Goal: Task Accomplishment & Management: Use online tool/utility

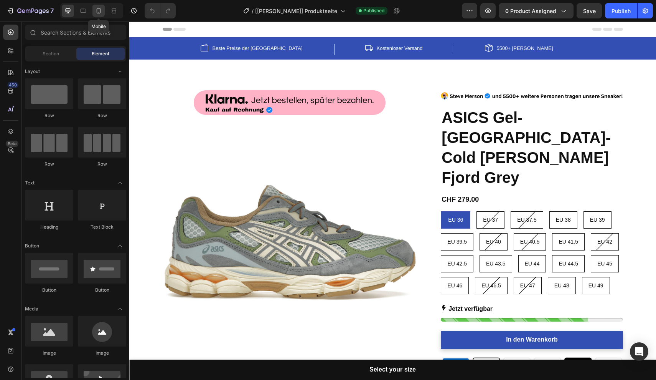
click at [98, 13] on icon at bounding box center [99, 10] width 4 height 5
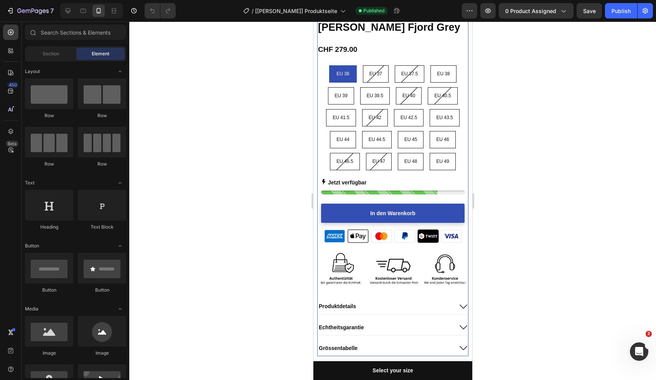
scroll to position [288, 0]
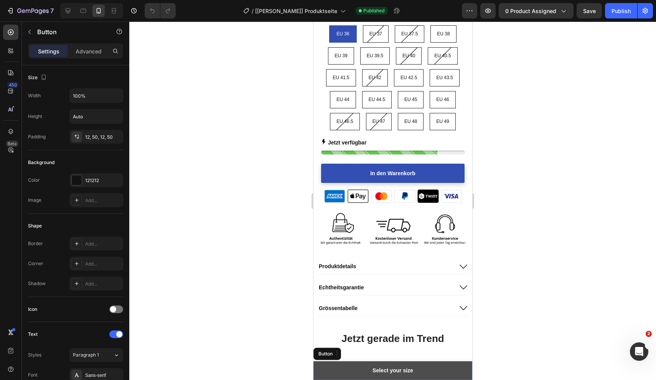
click at [426, 368] on link "Select your size" at bounding box center [392, 370] width 159 height 19
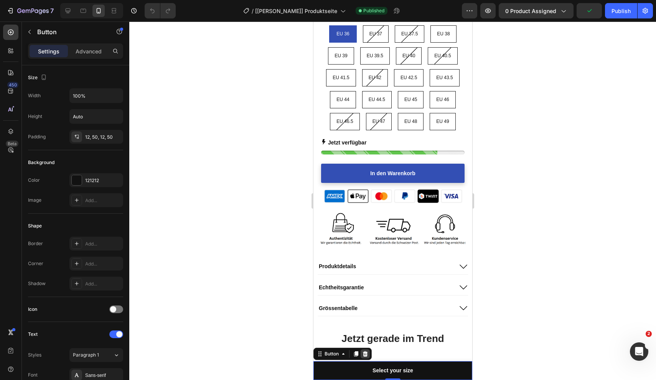
click at [366, 350] on icon at bounding box center [365, 353] width 6 height 6
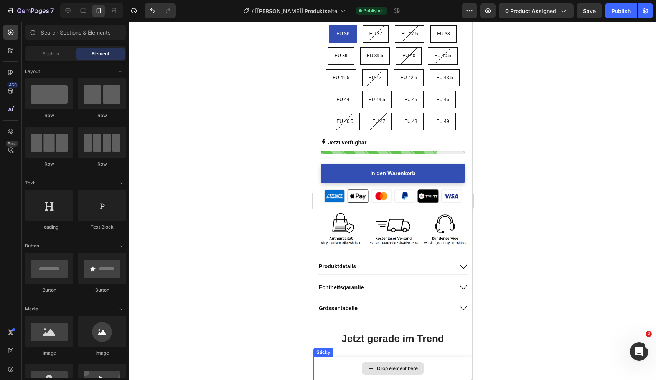
click at [438, 365] on div "Drop element here" at bounding box center [392, 368] width 159 height 23
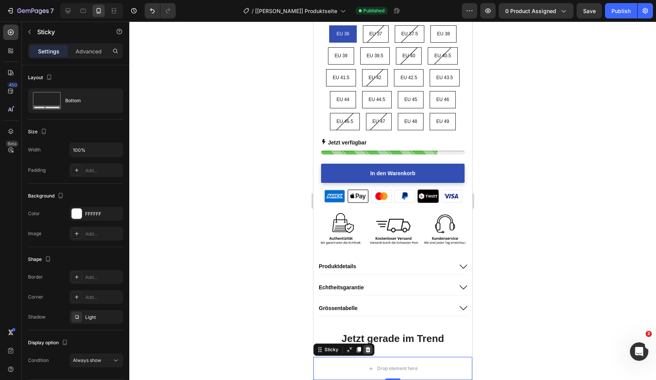
click at [367, 349] on icon at bounding box center [367, 349] width 5 height 5
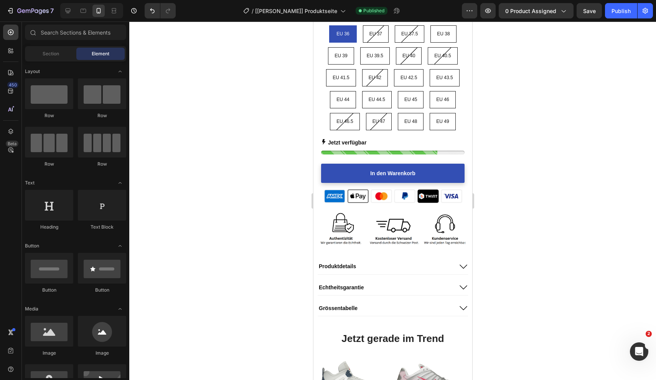
click at [579, 206] on div at bounding box center [392, 200] width 527 height 358
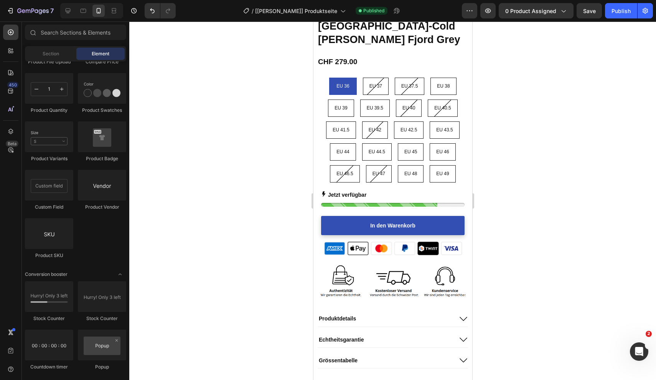
scroll to position [2011, 0]
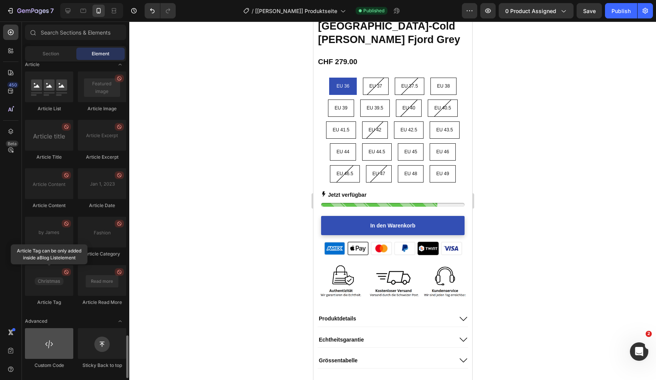
click at [41, 345] on div at bounding box center [49, 343] width 48 height 31
click at [54, 349] on div at bounding box center [49, 343] width 48 height 31
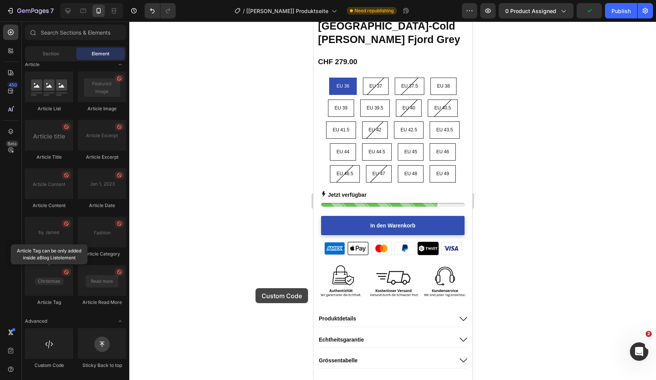
scroll to position [241, 0]
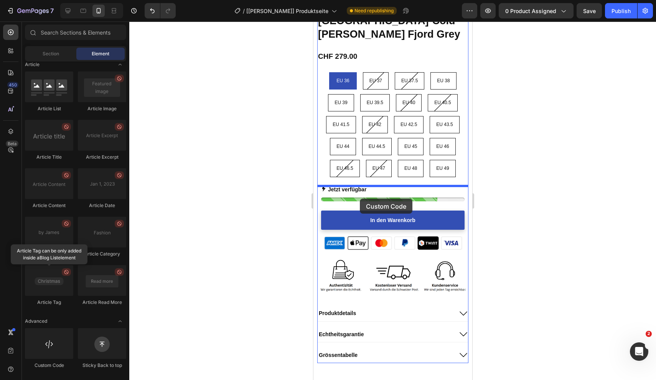
drag, startPoint x: 53, startPoint y: 348, endPoint x: 360, endPoint y: 199, distance: 341.6
click at [360, 0] on div "7 Version history / [[PERSON_NAME]] Produktseite Need republishing Preview 0 pr…" at bounding box center [328, 0] width 656 height 0
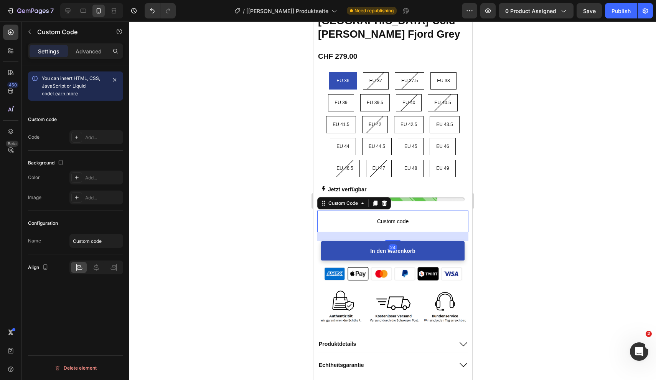
click at [396, 222] on span "Custom code" at bounding box center [392, 220] width 151 height 9
click at [98, 135] on div "Add..." at bounding box center [103, 137] width 36 height 7
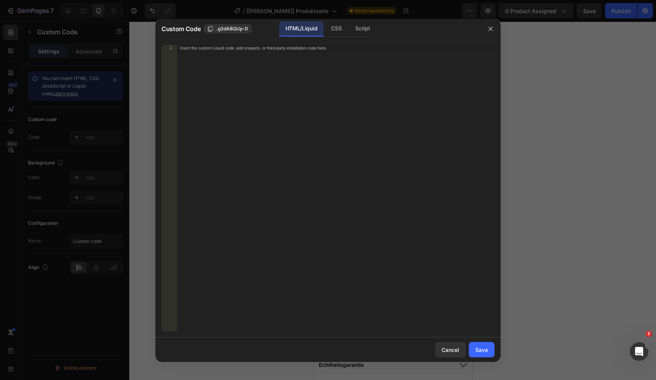
click at [270, 51] on div "Insert the custom Liquid code, add snippets, or third-party installation code h…" at bounding box center [336, 194] width 318 height 298
paste textarea "<div id="kt-stock-counter"></div>"
type textarea "<div id="kt-stock-counter"></div>"
click at [483, 348] on div "Save" at bounding box center [482, 349] width 13 height 8
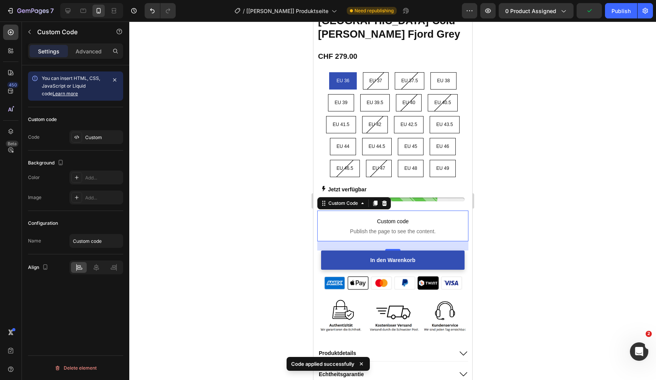
click at [531, 210] on div at bounding box center [392, 200] width 527 height 358
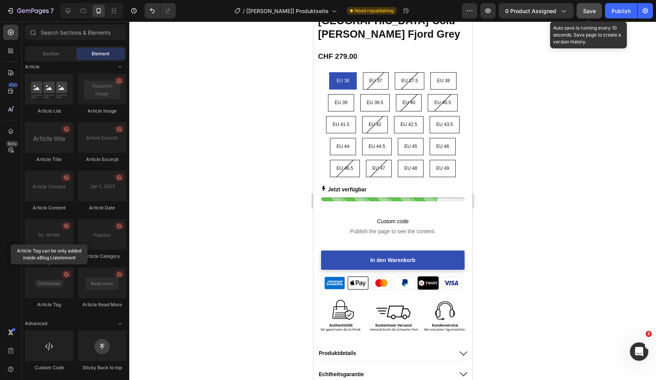
click at [586, 15] on button "Save" at bounding box center [589, 10] width 25 height 15
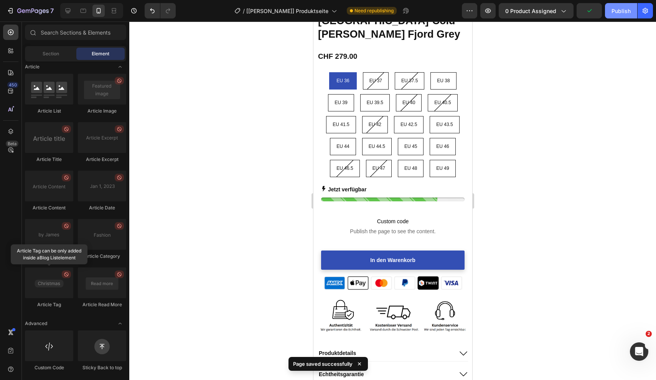
click at [613, 12] on div "Publish" at bounding box center [621, 11] width 19 height 8
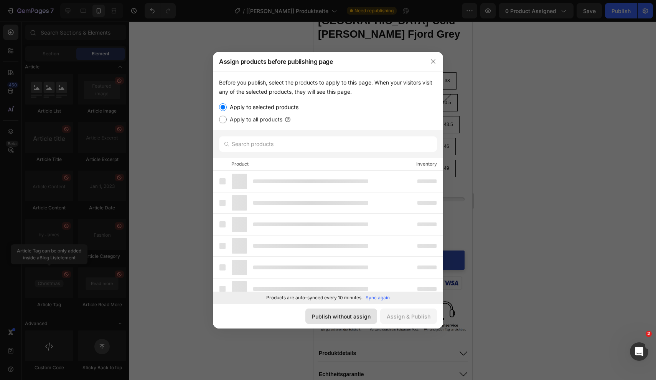
click at [357, 313] on div "Publish without assign" at bounding box center [341, 316] width 59 height 8
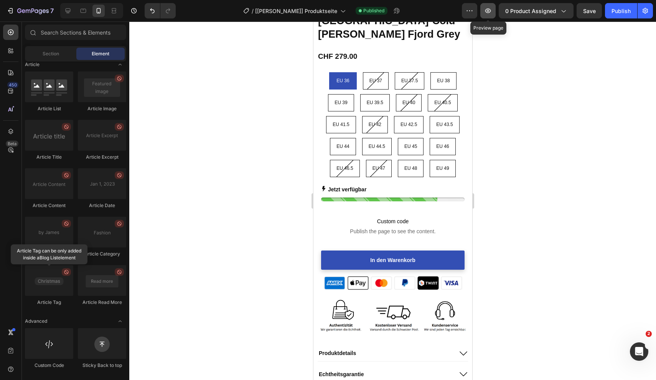
click at [489, 14] on icon "button" at bounding box center [488, 11] width 8 height 8
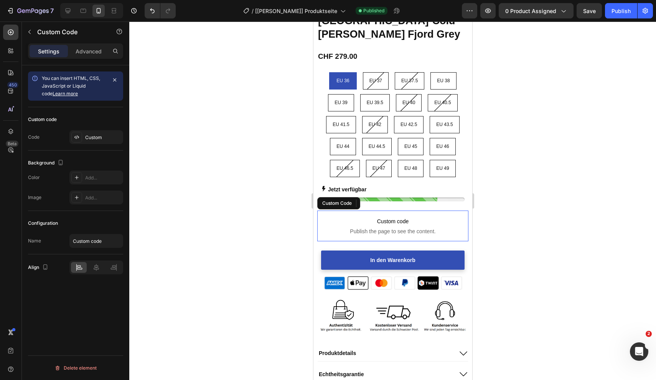
click at [397, 228] on span "Publish the page to see the content." at bounding box center [392, 231] width 151 height 8
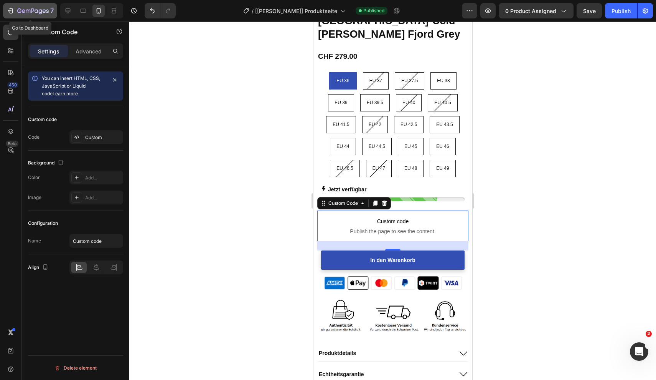
click at [18, 12] on icon "button" at bounding box center [19, 10] width 4 height 5
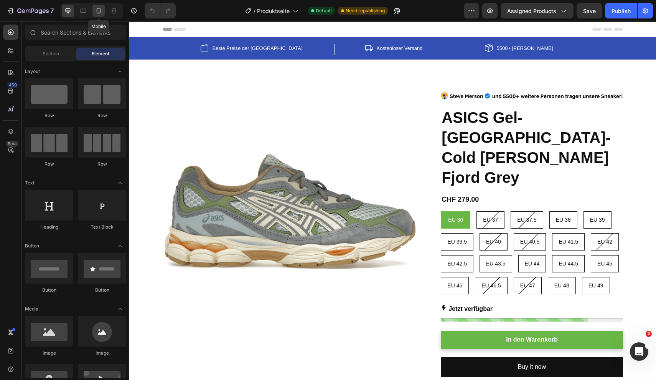
click at [99, 14] on icon at bounding box center [99, 11] width 8 height 8
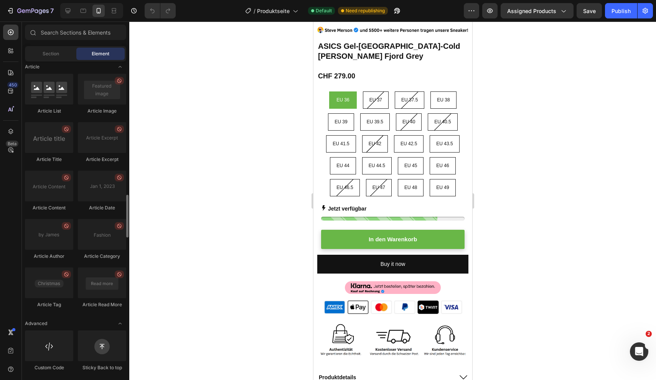
scroll to position [2011, 0]
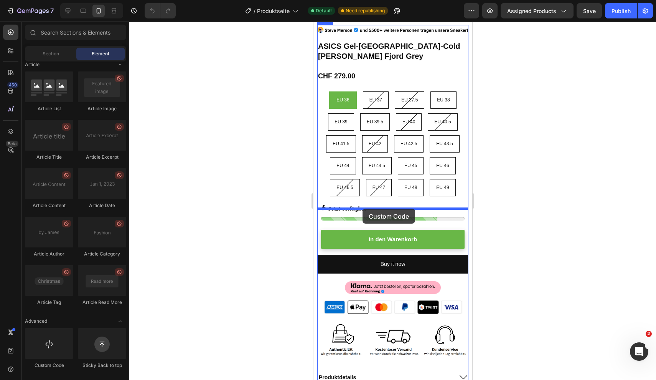
drag, startPoint x: 53, startPoint y: 350, endPoint x: 363, endPoint y: 208, distance: 340.4
click at [363, 0] on div "7 Version history / Produktseite Default Need republishing Preview Assigned Pro…" at bounding box center [328, 0] width 656 height 0
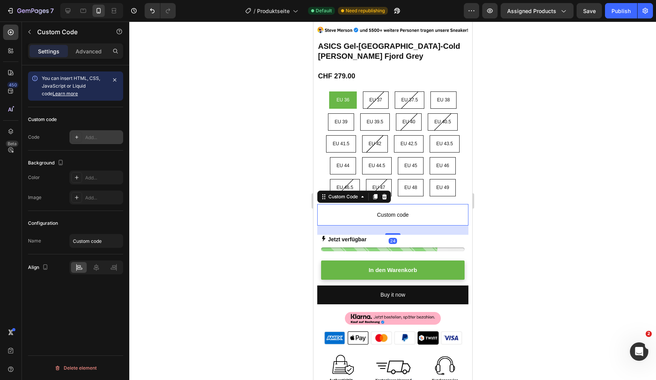
click at [106, 140] on div "Add..." at bounding box center [103, 137] width 36 height 7
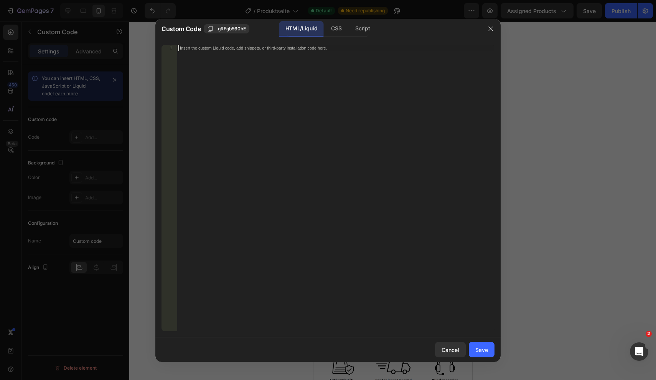
click at [279, 47] on div "Insert the custom Liquid code, add snippets, or third-party installation code h…" at bounding box center [320, 47] width 280 height 5
paste textarea "<div id="kt-stock-counter"></div>"
type textarea "<div id="kt-stock-counter"></div>"
click at [475, 351] on button "Save" at bounding box center [482, 349] width 26 height 15
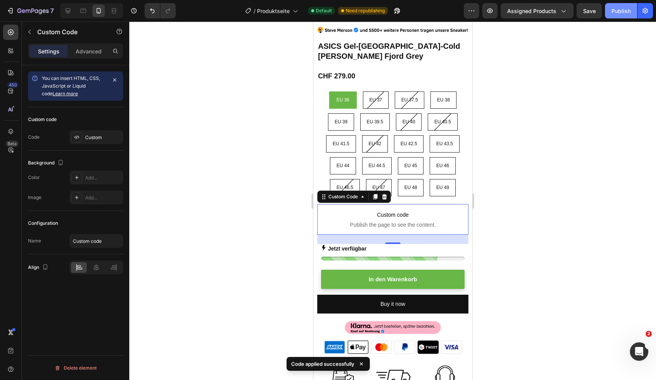
click at [622, 12] on div "Publish" at bounding box center [621, 11] width 19 height 8
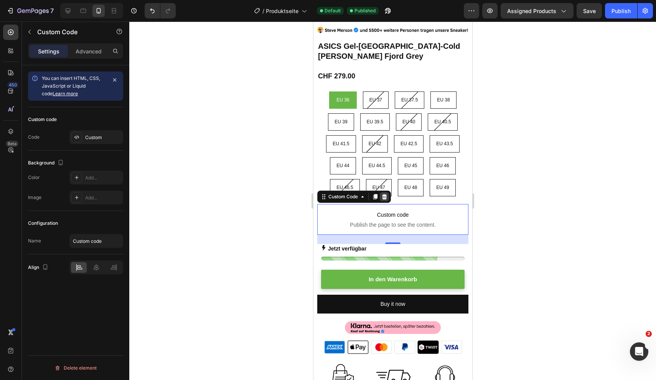
click at [386, 199] on icon at bounding box center [384, 196] width 5 height 5
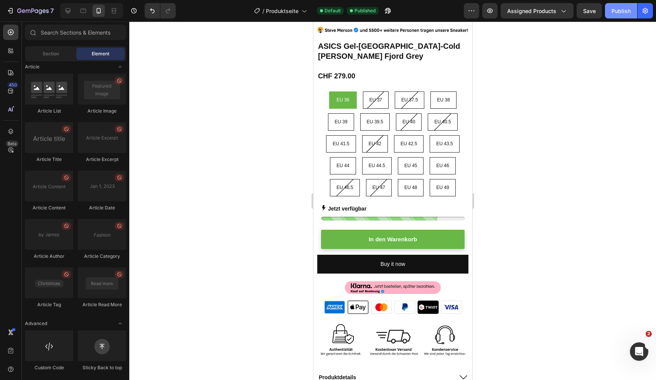
click at [613, 13] on div "Publish" at bounding box center [621, 11] width 19 height 8
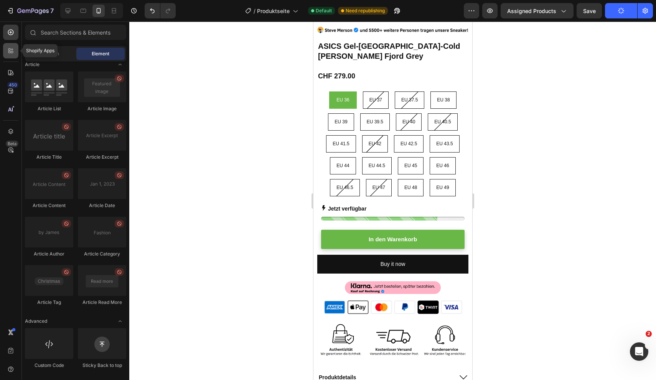
click at [12, 53] on icon at bounding box center [11, 51] width 8 height 8
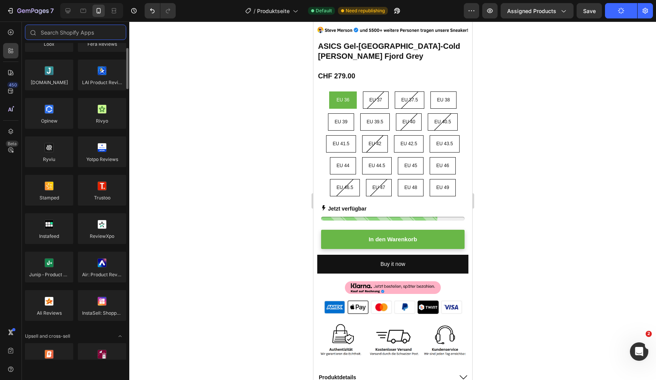
scroll to position [0, 0]
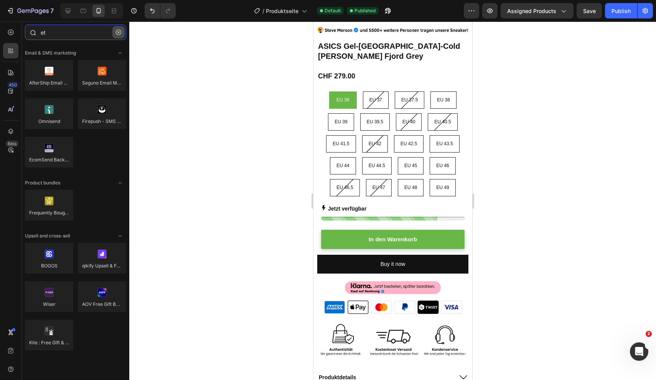
type input "et"
click at [118, 33] on icon "button" at bounding box center [118, 32] width 5 height 5
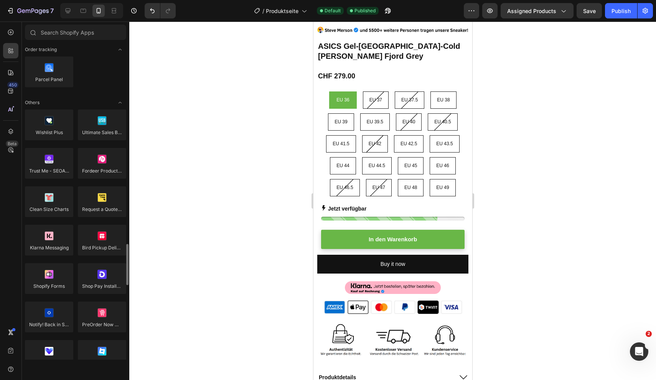
scroll to position [1541, 0]
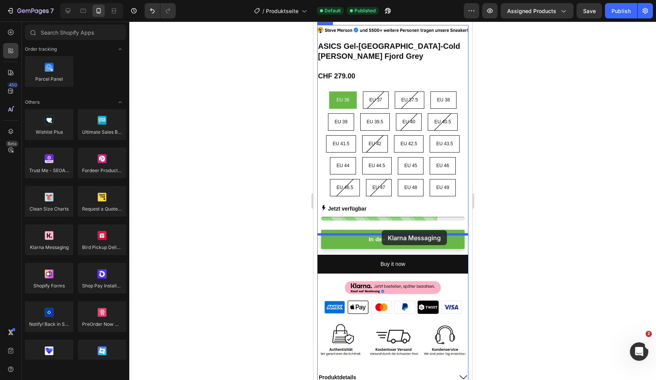
drag, startPoint x: 52, startPoint y: 236, endPoint x: 382, endPoint y: 230, distance: 330.1
click at [382, 0] on div "7 Version history / Produktseite Default Published Preview Assigned Products Sa…" at bounding box center [328, 0] width 656 height 0
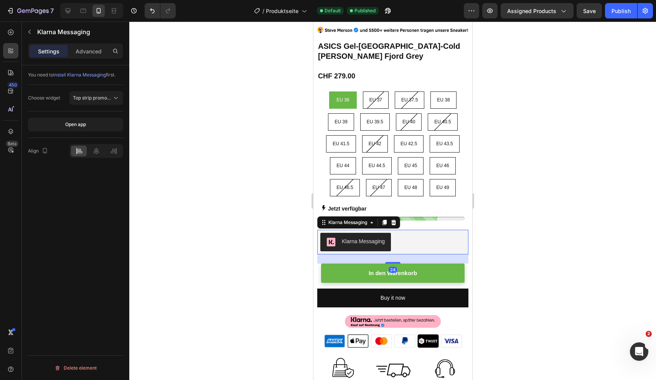
click at [571, 245] on div at bounding box center [392, 200] width 527 height 358
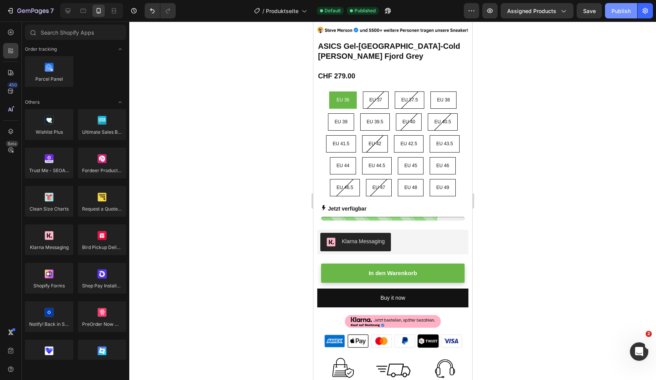
click at [625, 15] on div "Publish" at bounding box center [621, 11] width 19 height 8
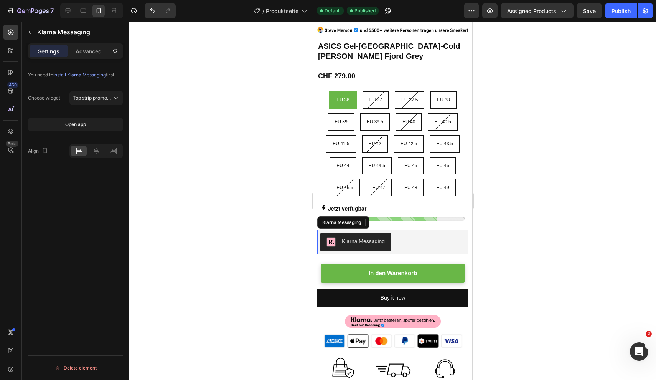
click at [419, 243] on div "Klarna Messaging" at bounding box center [392, 242] width 145 height 18
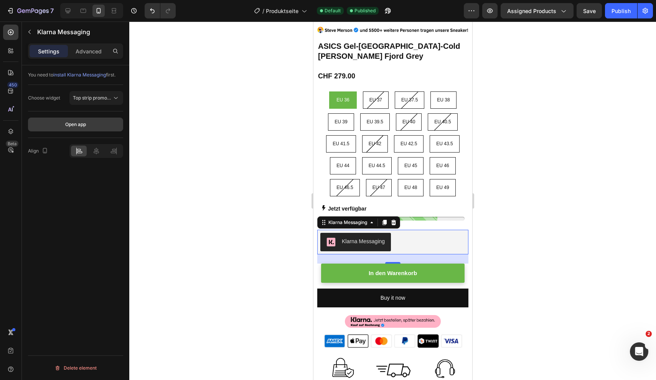
click at [94, 125] on button "Open app" at bounding box center [75, 124] width 95 height 14
click at [394, 225] on icon at bounding box center [393, 222] width 5 height 5
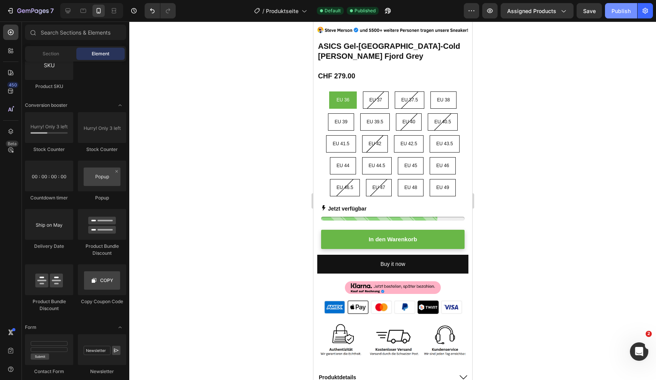
click at [614, 16] on button "Publish" at bounding box center [621, 10] width 32 height 15
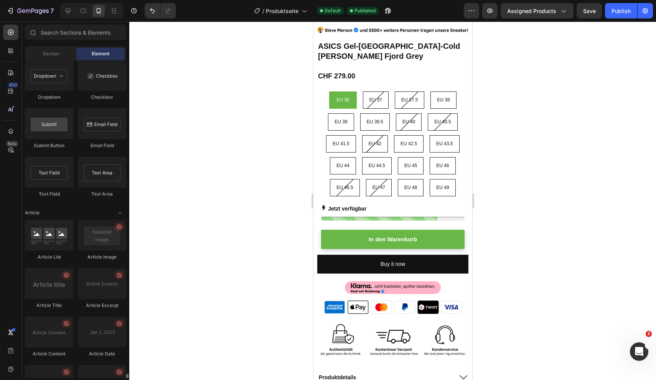
scroll to position [2011, 0]
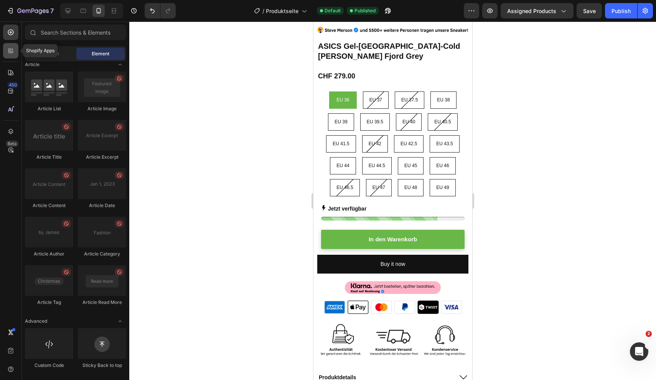
click at [9, 52] on icon at bounding box center [11, 51] width 8 height 8
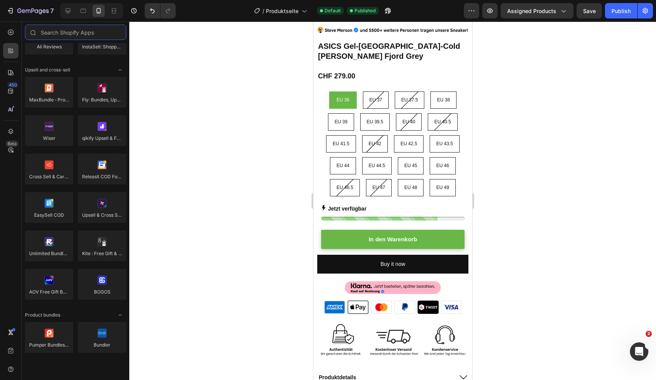
scroll to position [0, 0]
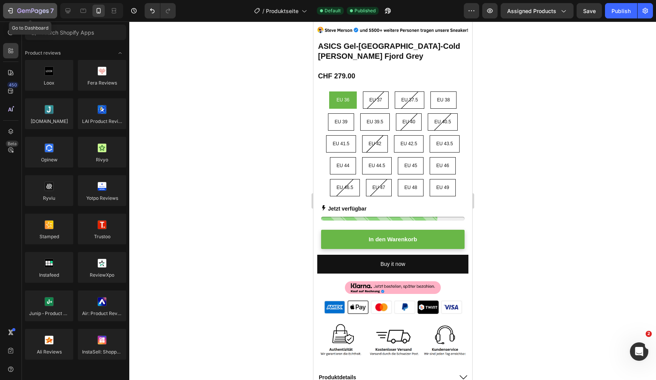
click at [35, 12] on icon "button" at bounding box center [32, 11] width 31 height 7
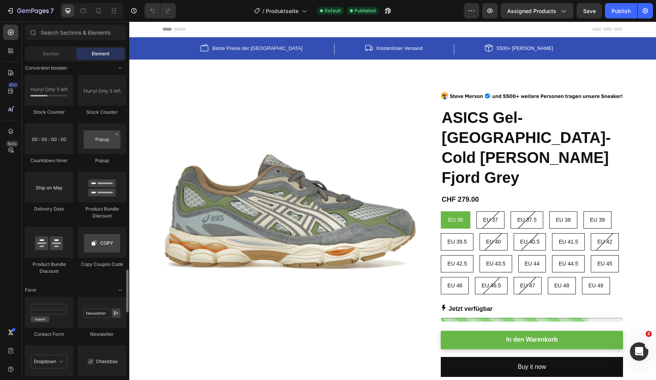
scroll to position [2011, 0]
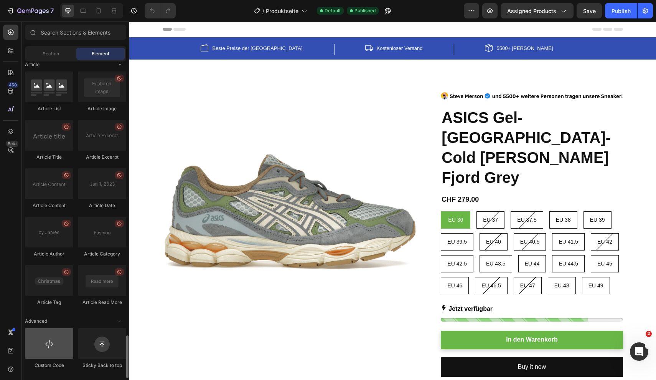
click at [45, 346] on div at bounding box center [49, 343] width 48 height 31
click at [101, 15] on div at bounding box center [98, 11] width 12 height 12
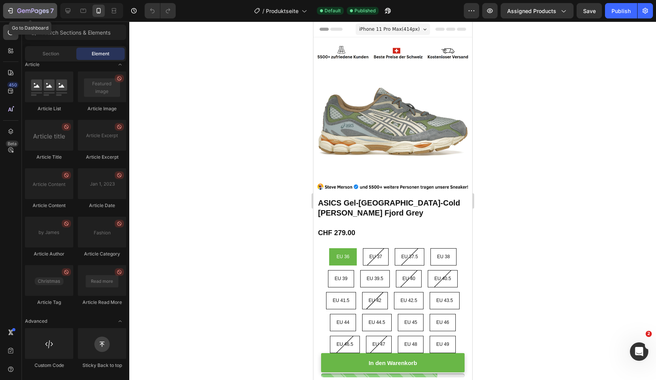
click at [24, 13] on icon "button" at bounding box center [23, 10] width 3 height 3
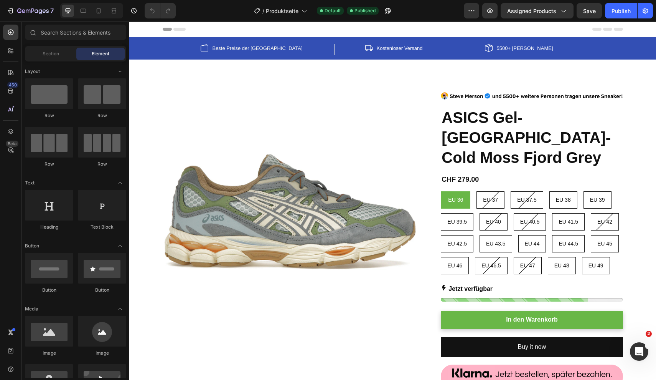
scroll to position [18, 0]
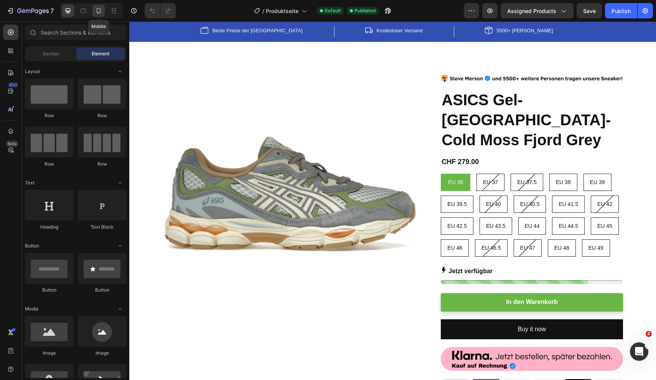
click at [102, 7] on div at bounding box center [98, 11] width 12 height 12
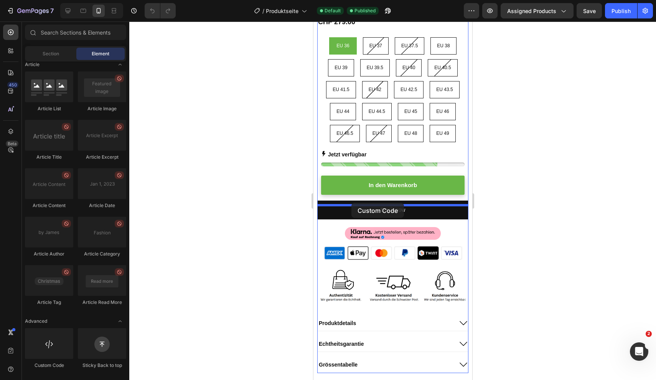
scroll to position [205, 0]
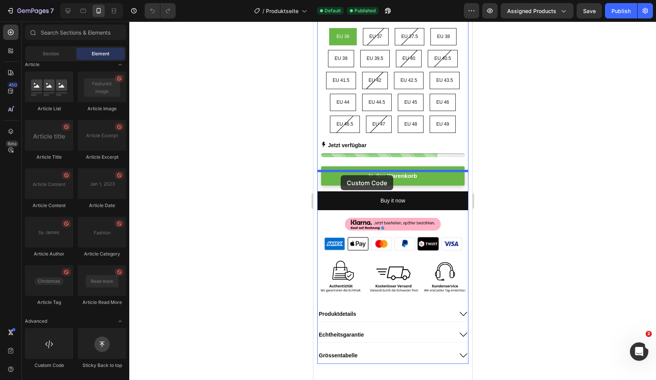
drag, startPoint x: 51, startPoint y: 345, endPoint x: 341, endPoint y: 175, distance: 335.8
click at [341, 0] on div "7 Version history / Produktseite Default Published Preview Assigned Products Sa…" at bounding box center [328, 0] width 656 height 0
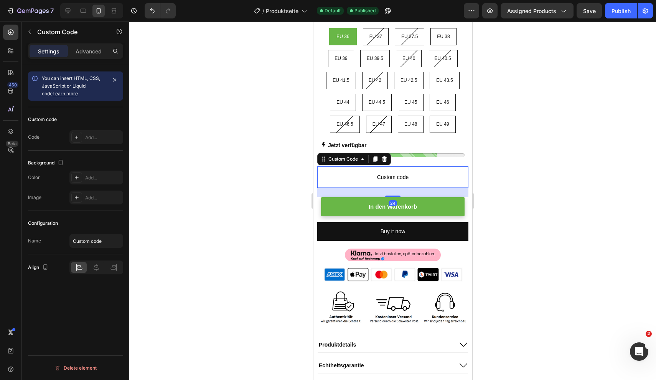
click at [639, 165] on div at bounding box center [392, 200] width 527 height 358
click at [115, 78] on icon "button" at bounding box center [115, 80] width 6 height 6
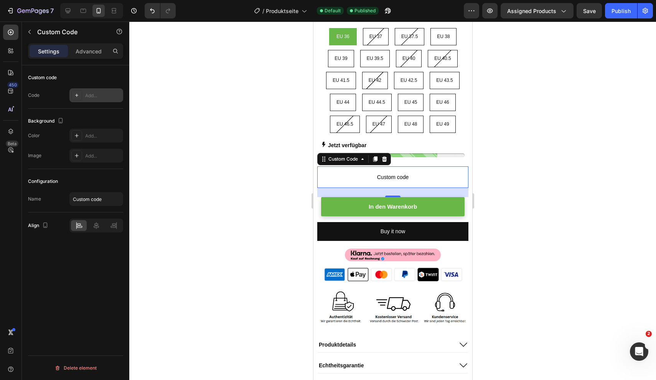
click at [78, 97] on icon at bounding box center [77, 95] width 6 height 6
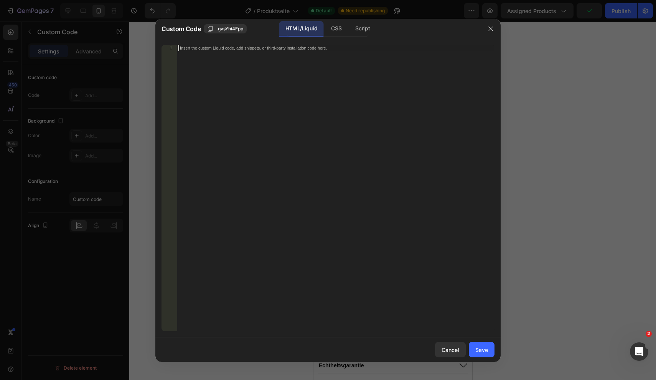
click at [256, 54] on div "Insert the custom Liquid code, add snippets, or third-party installation code h…" at bounding box center [336, 194] width 318 height 298
paste textarea "<div id="kt-stock-counter"></div>"
type textarea "<div id="kt-stock-counter"></div>"
click at [480, 346] on div "Save" at bounding box center [482, 349] width 13 height 8
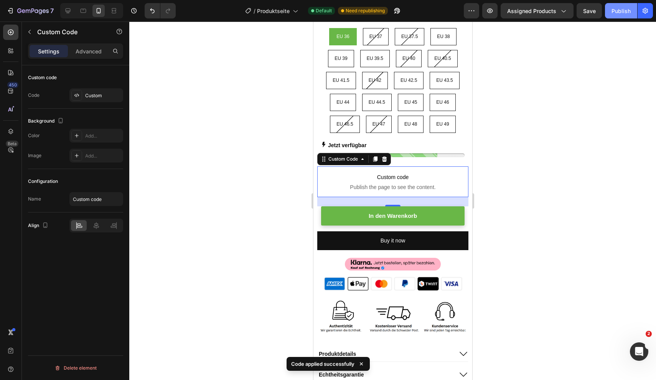
click at [625, 12] on div "Publish" at bounding box center [621, 11] width 19 height 8
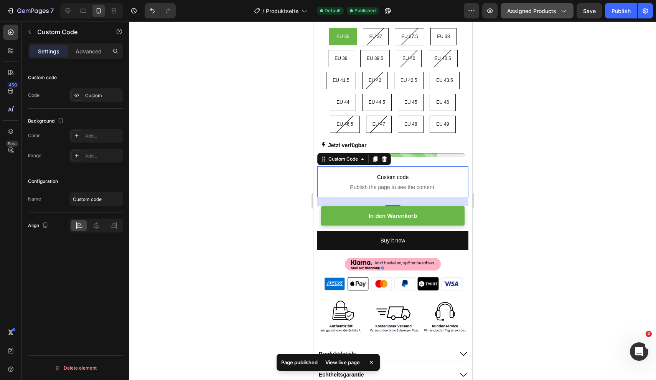
click at [562, 9] on icon "button" at bounding box center [564, 11] width 8 height 8
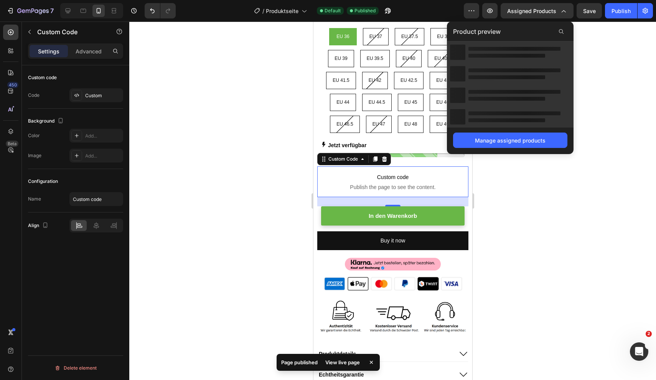
click at [591, 98] on div at bounding box center [392, 200] width 527 height 358
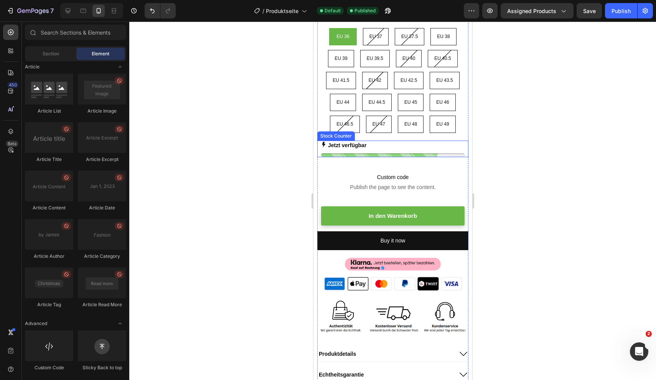
click at [446, 157] on div "Jetzt verfügbar" at bounding box center [393, 148] width 144 height 17
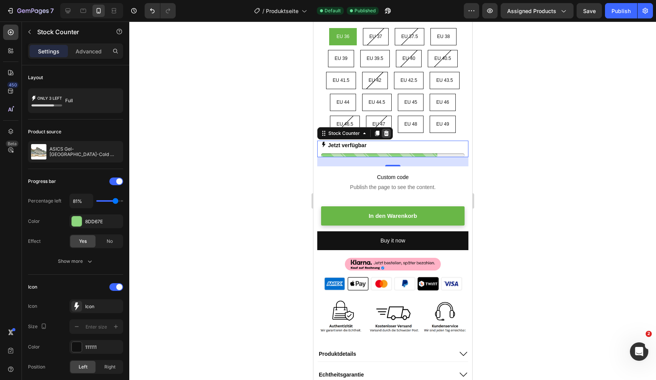
click at [387, 136] on icon at bounding box center [386, 132] width 5 height 5
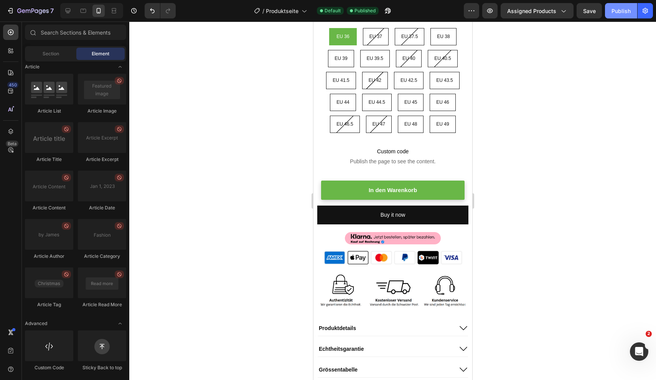
click at [622, 11] on div "Publish" at bounding box center [621, 11] width 19 height 8
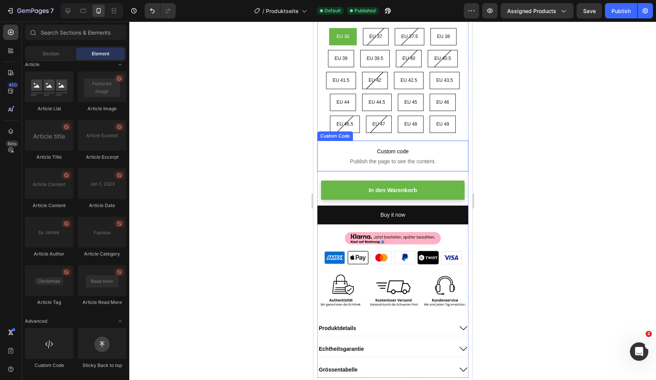
click at [422, 153] on span "Custom code" at bounding box center [392, 151] width 151 height 9
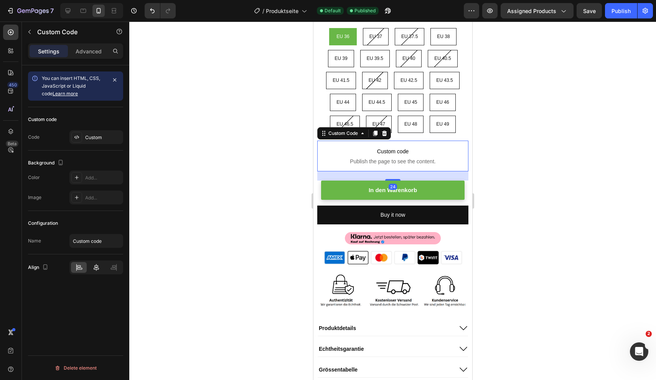
click at [92, 266] on icon at bounding box center [96, 267] width 8 height 8
click at [619, 11] on div "Publish" at bounding box center [621, 11] width 19 height 8
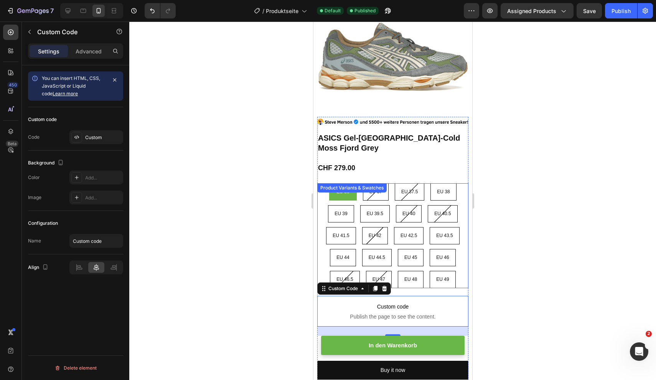
scroll to position [21, 0]
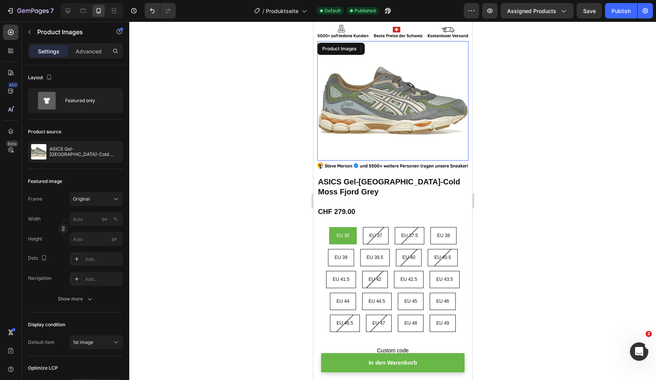
click at [418, 105] on img at bounding box center [392, 101] width 151 height 108
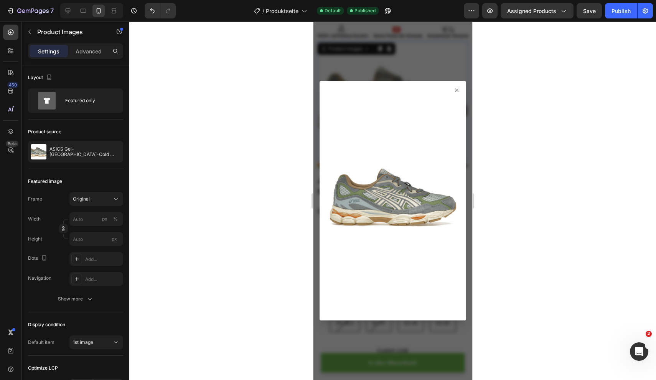
click at [460, 89] on div at bounding box center [392, 200] width 147 height 239
click at [456, 89] on icon at bounding box center [457, 90] width 6 height 6
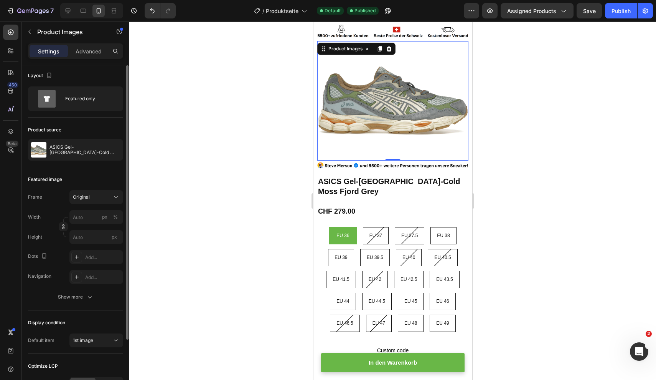
scroll to position [0, 0]
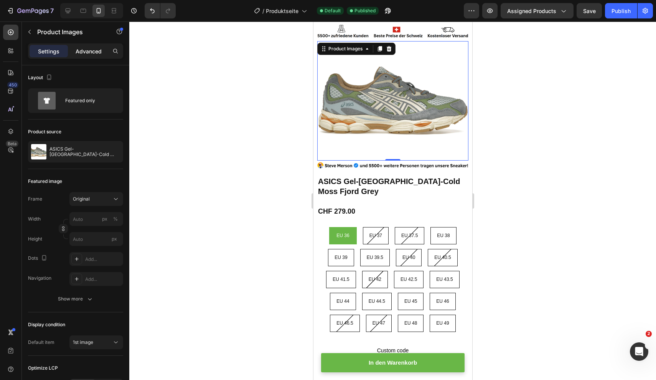
click at [95, 51] on p "Advanced" at bounding box center [89, 51] width 26 height 8
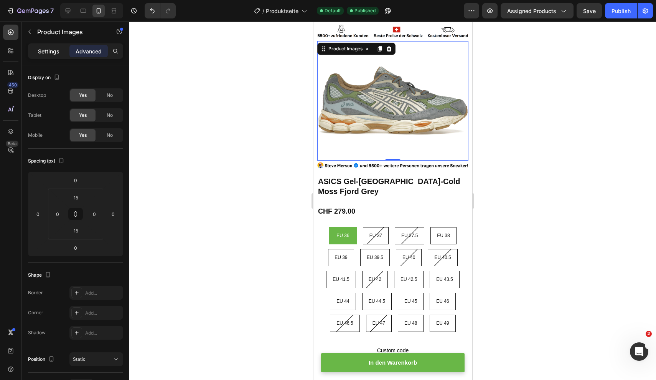
click at [40, 50] on p "Settings" at bounding box center [48, 51] width 21 height 8
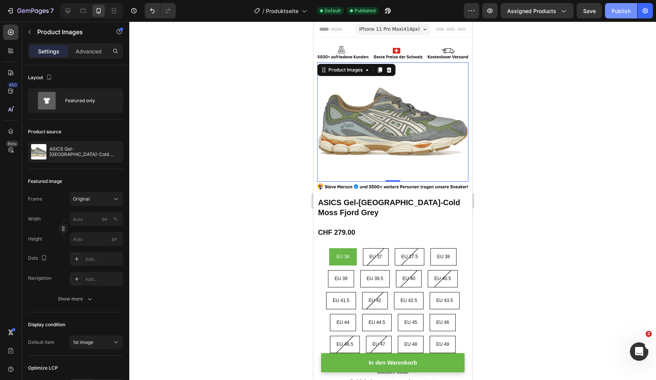
click at [616, 12] on div "Publish" at bounding box center [621, 11] width 19 height 8
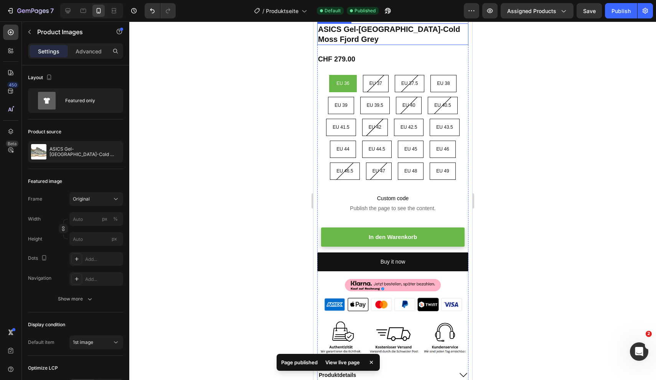
scroll to position [174, 0]
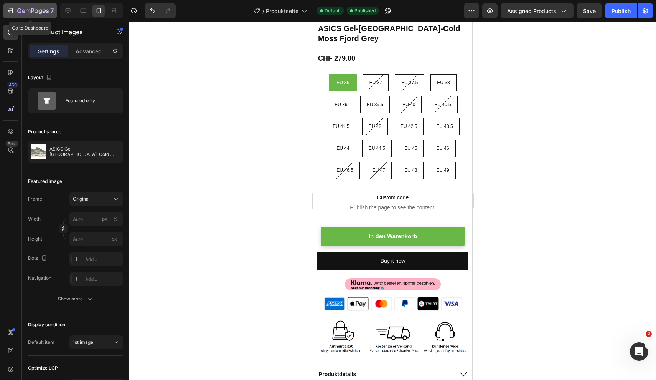
click at [28, 15] on div "7" at bounding box center [35, 10] width 36 height 9
